Goal: Task Accomplishment & Management: Use online tool/utility

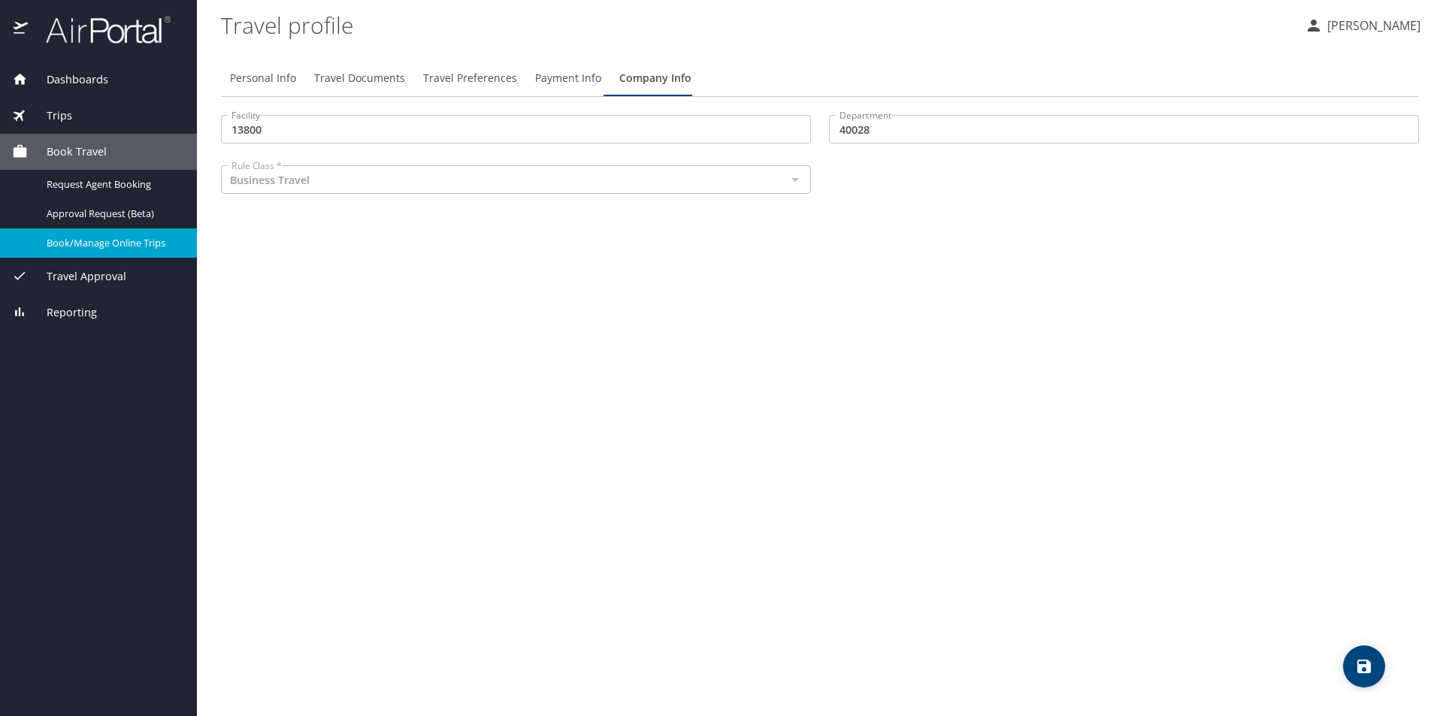
click at [61, 114] on span "Trips" at bounding box center [50, 116] width 44 height 17
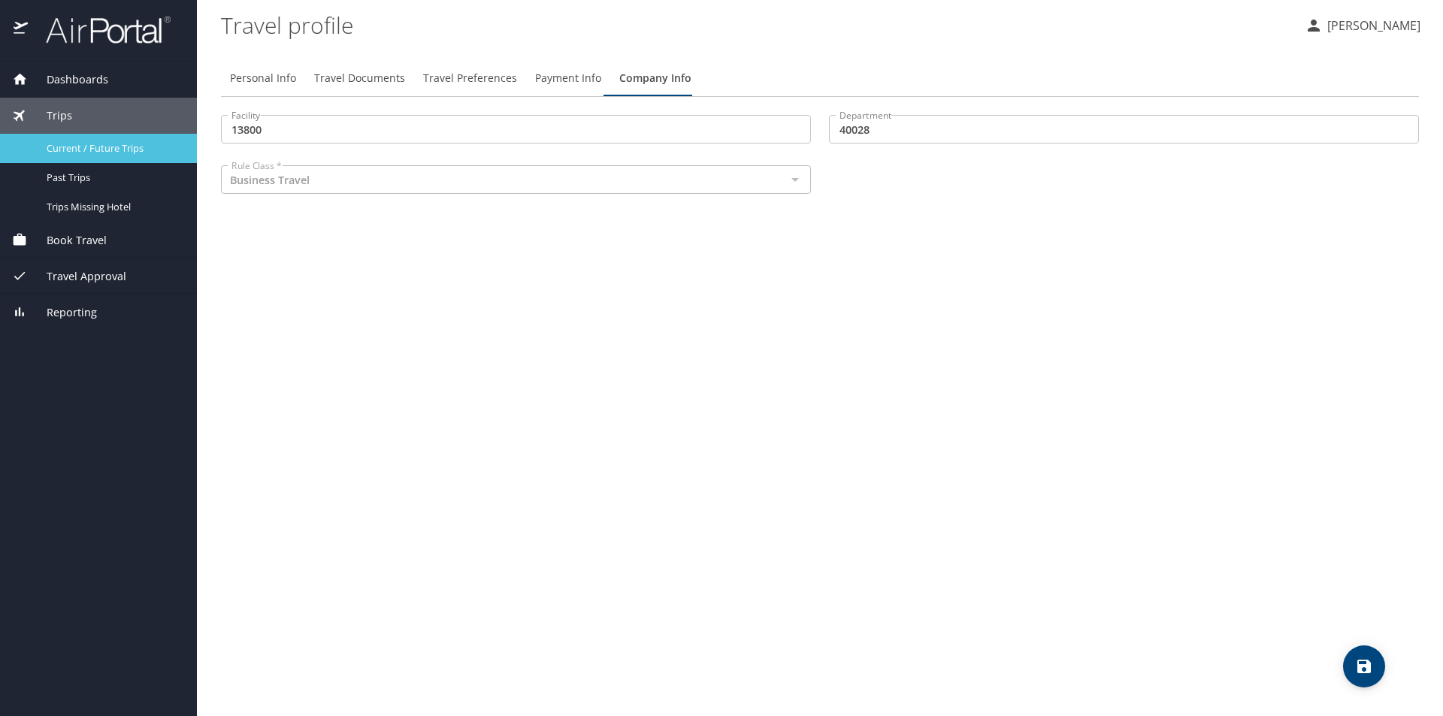
click at [76, 150] on span "Current / Future Trips" at bounding box center [113, 148] width 132 height 14
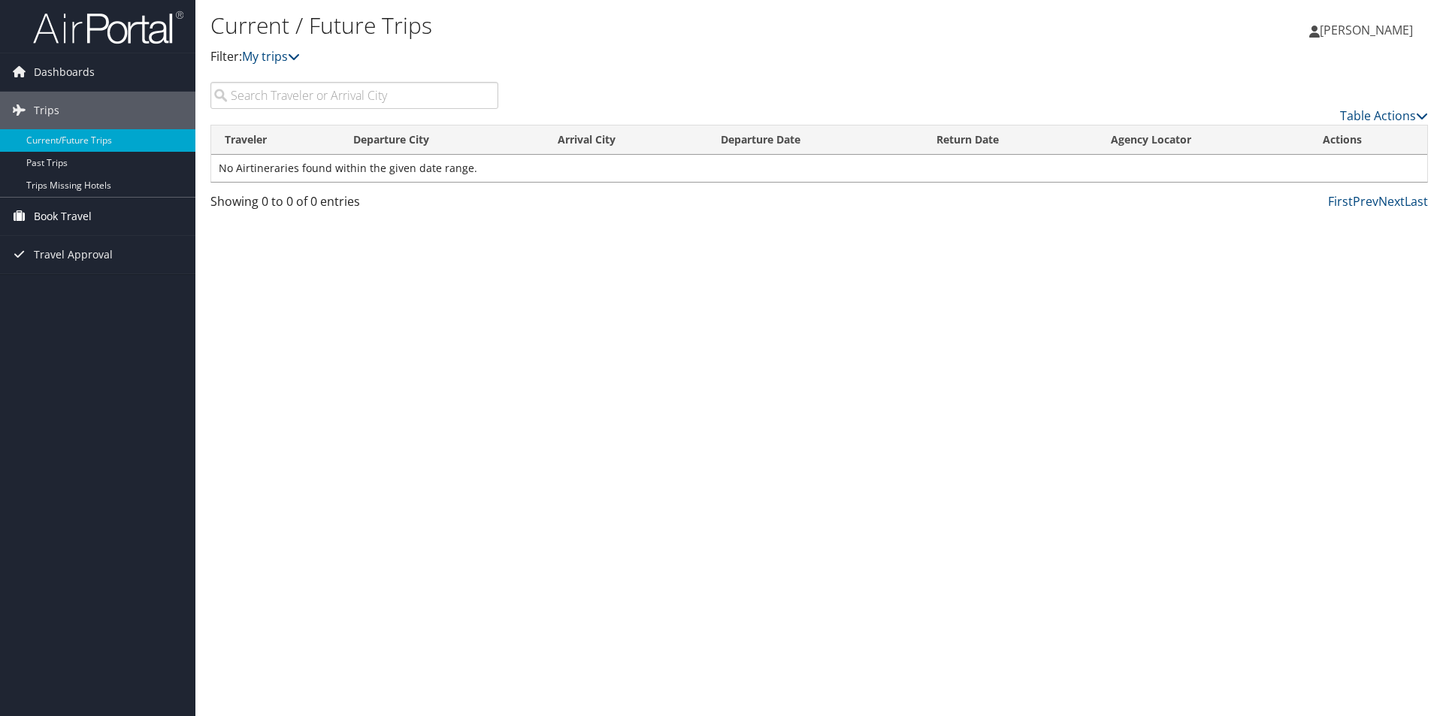
click at [74, 214] on span "Book Travel" at bounding box center [63, 217] width 58 height 38
click at [95, 289] on link "Book/Manage Online Trips" at bounding box center [97, 291] width 195 height 23
